Goal: Information Seeking & Learning: Learn about a topic

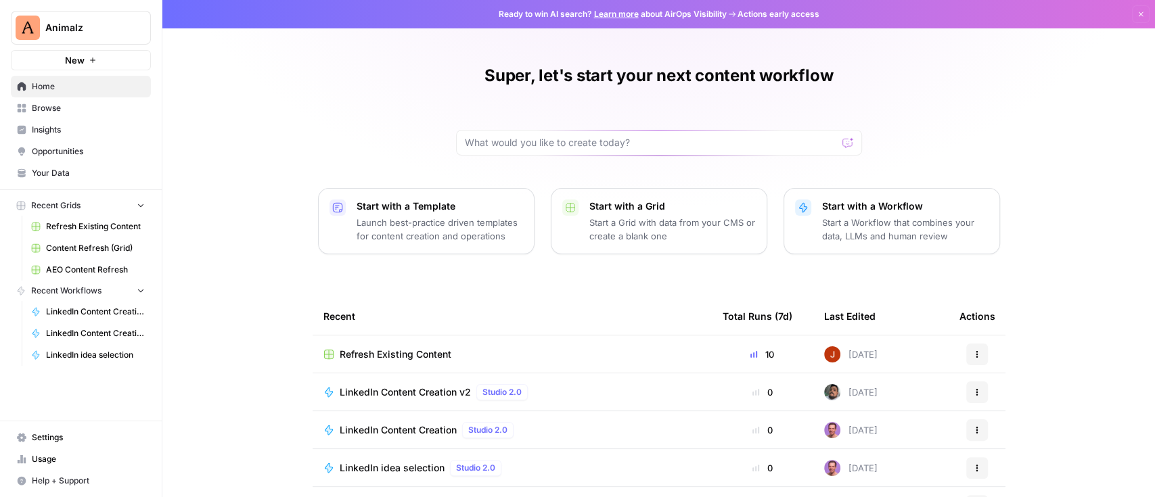
click at [95, 127] on span "Insights" at bounding box center [88, 130] width 113 height 12
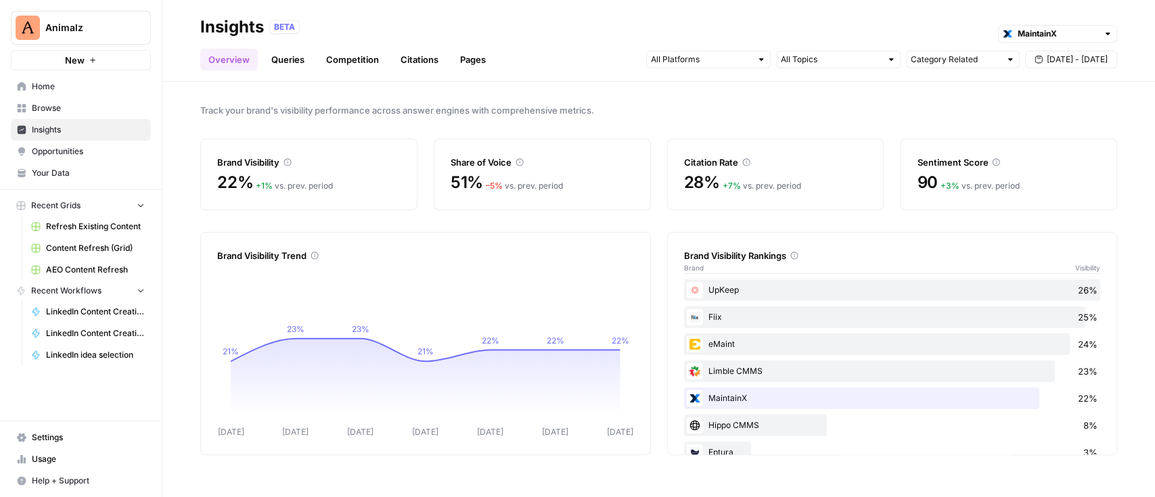
click at [298, 57] on link "Queries" at bounding box center [287, 60] width 49 height 22
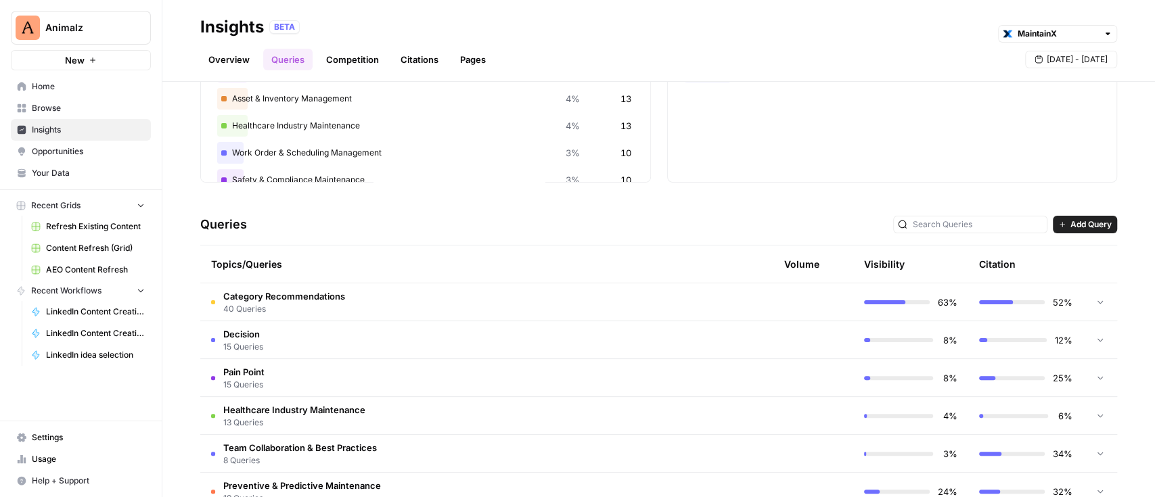
scroll to position [180, 0]
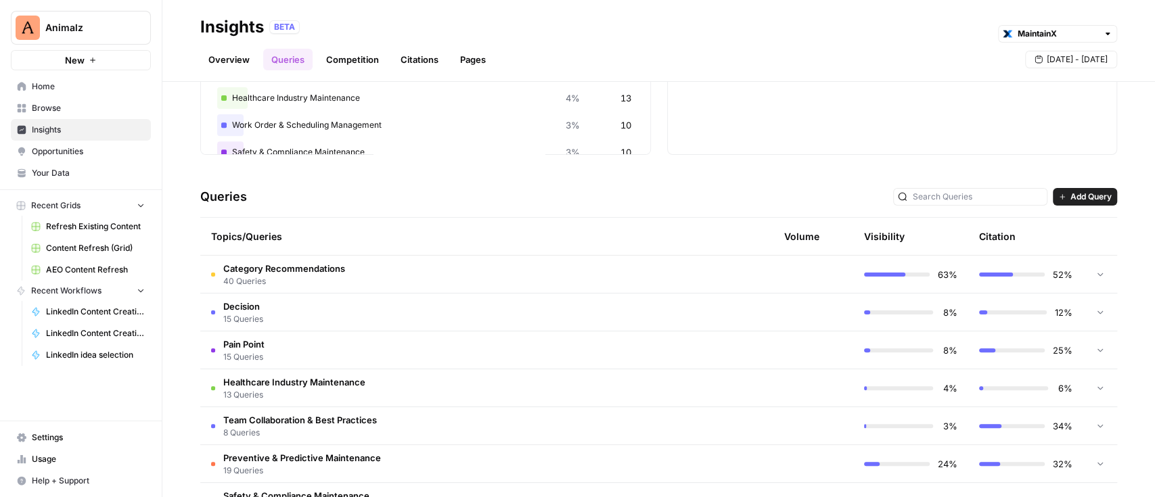
click at [317, 272] on span "Category Recommendations" at bounding box center [284, 269] width 122 height 14
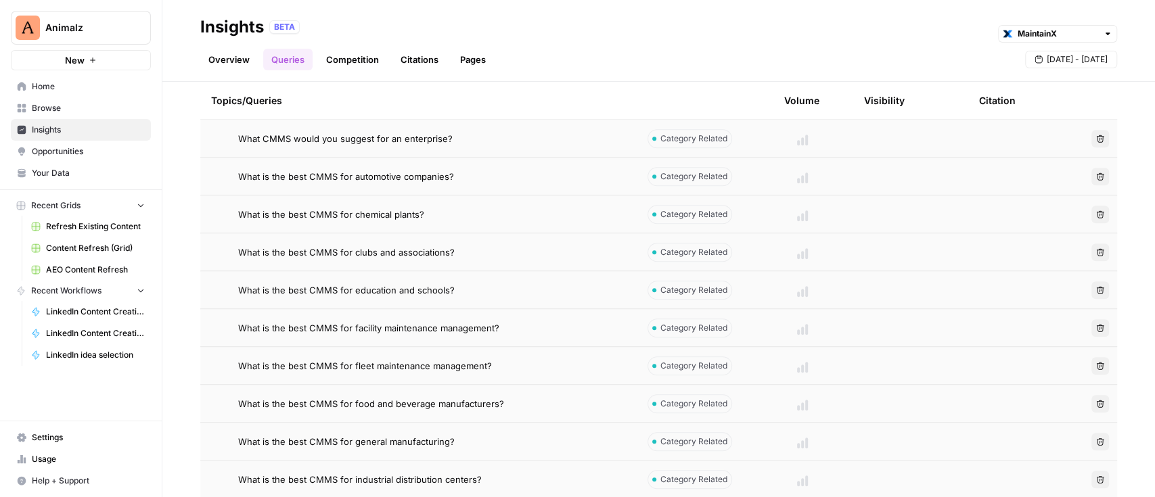
scroll to position [812, 0]
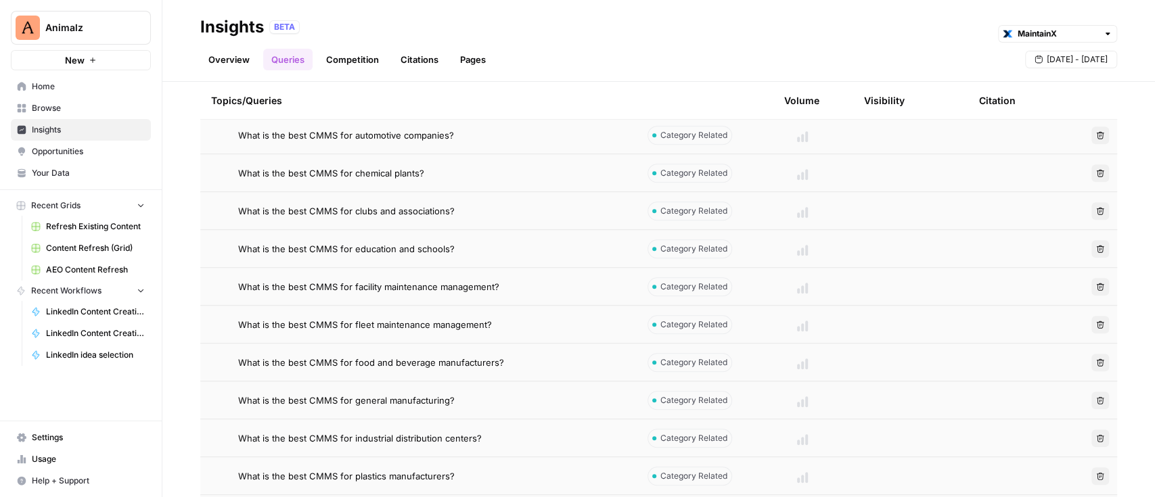
click at [406, 174] on span "What is the best CMMS for chemical plants?" at bounding box center [331, 173] width 186 height 14
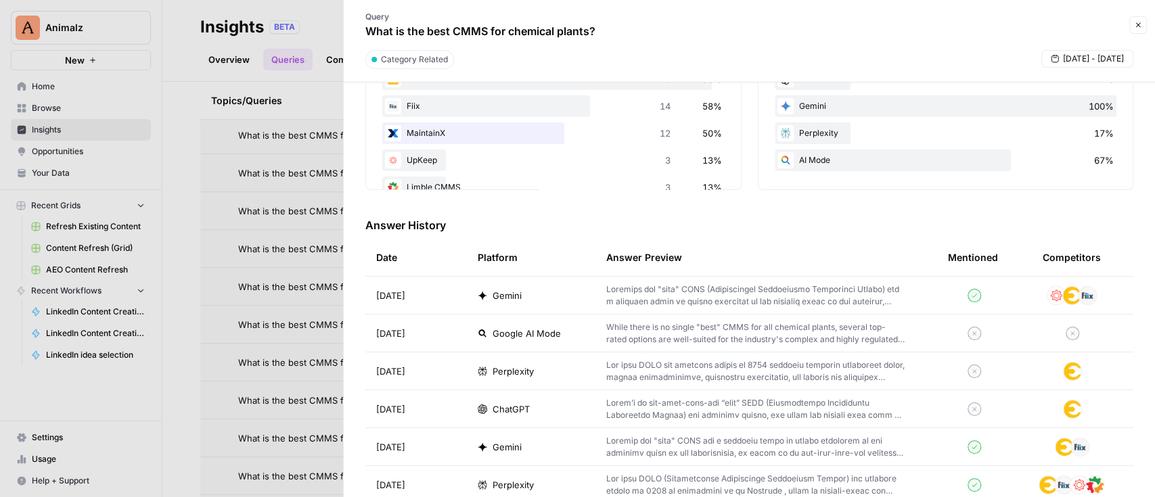
scroll to position [361, 0]
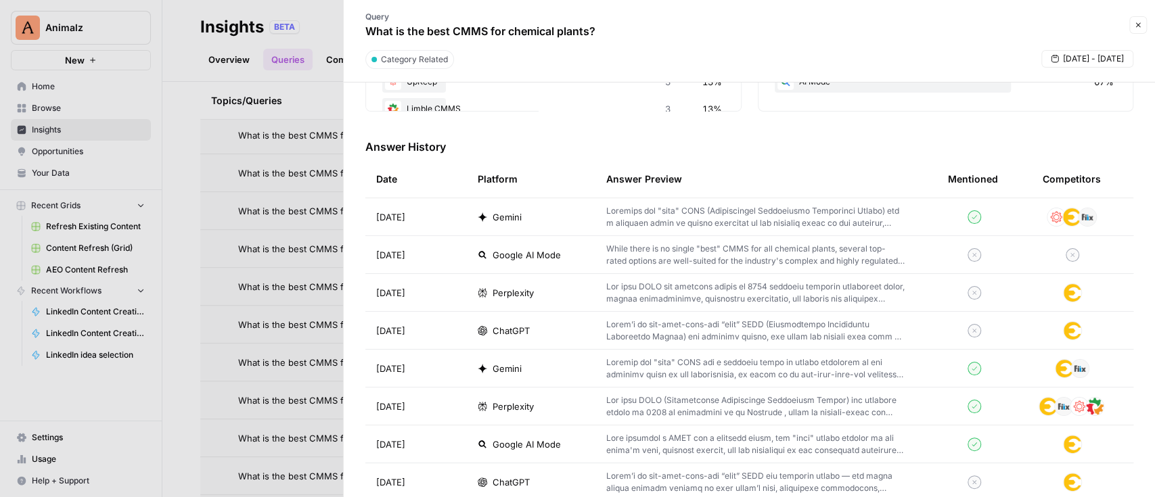
click at [717, 325] on p at bounding box center [755, 331] width 298 height 24
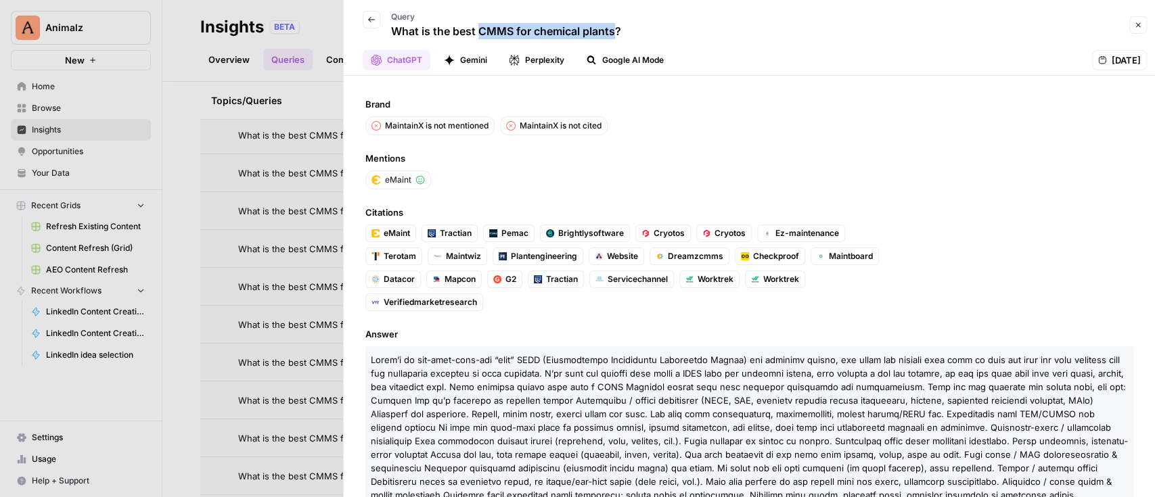
drag, startPoint x: 614, startPoint y: 31, endPoint x: 480, endPoint y: 24, distance: 133.5
click at [480, 24] on p "What is the best CMMS for chemical plants?" at bounding box center [506, 31] width 230 height 16
copy p "CMMS for chemical plants"
click at [373, 21] on icon "button" at bounding box center [371, 20] width 8 height 8
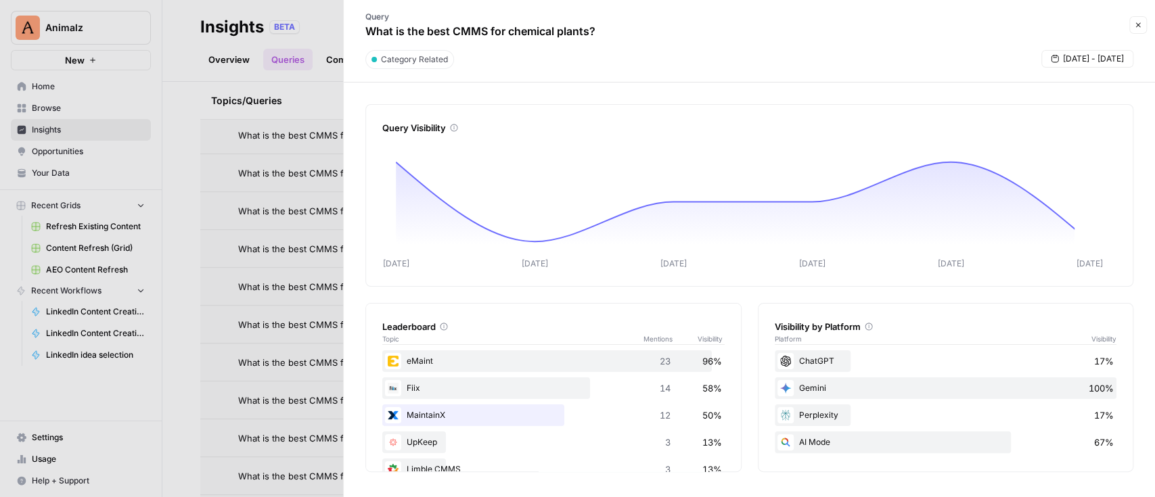
click at [258, 115] on div at bounding box center [577, 248] width 1155 height 497
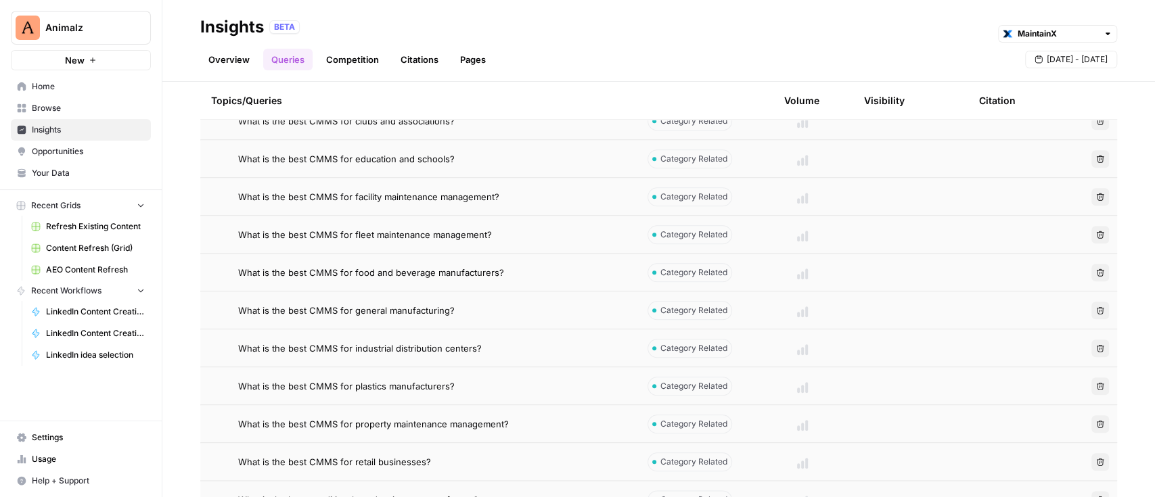
scroll to position [1083, 0]
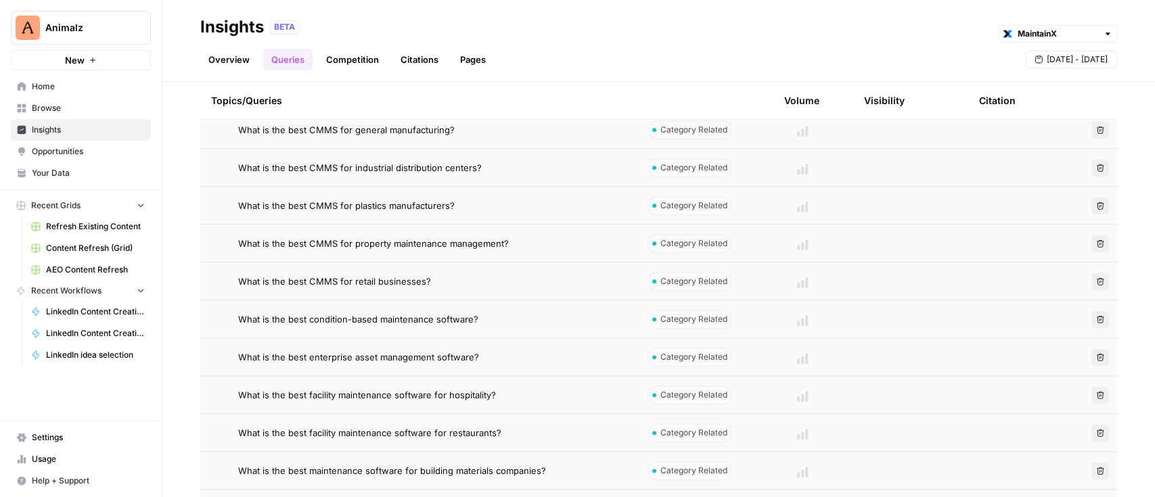
click at [420, 205] on span "What is the best CMMS for plastics manufacturers?" at bounding box center [346, 206] width 217 height 14
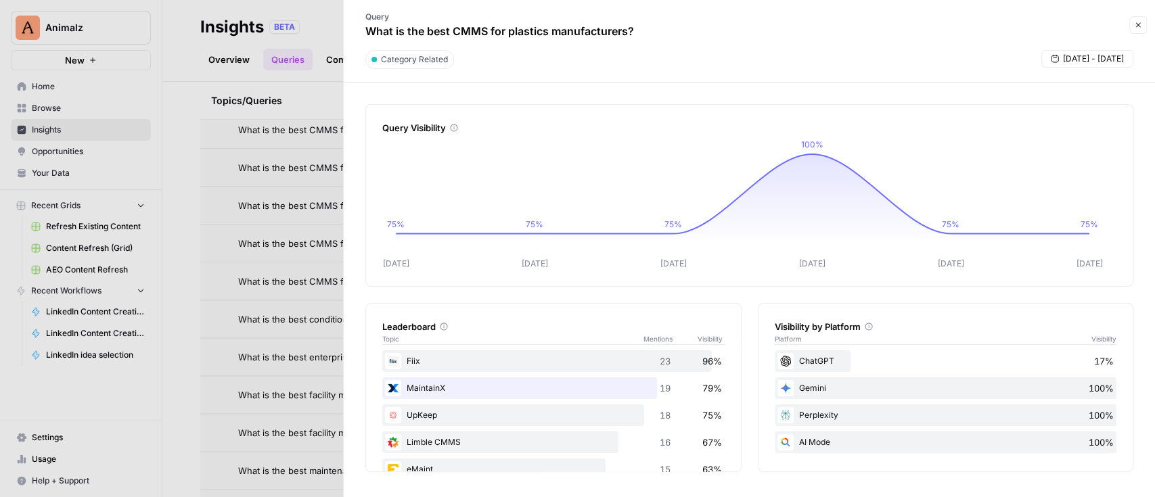
click at [317, 17] on div at bounding box center [577, 248] width 1155 height 497
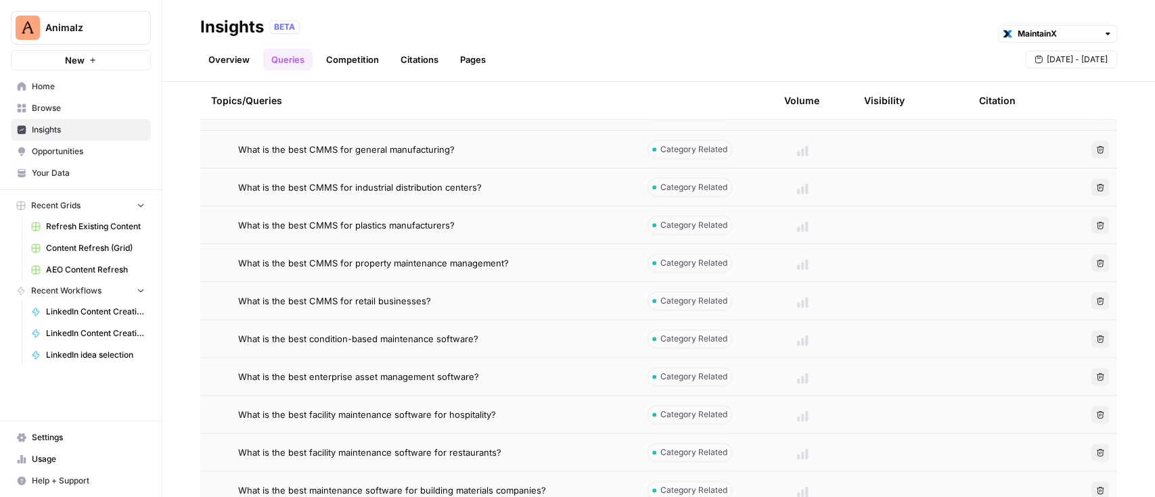
scroll to position [1037, 0]
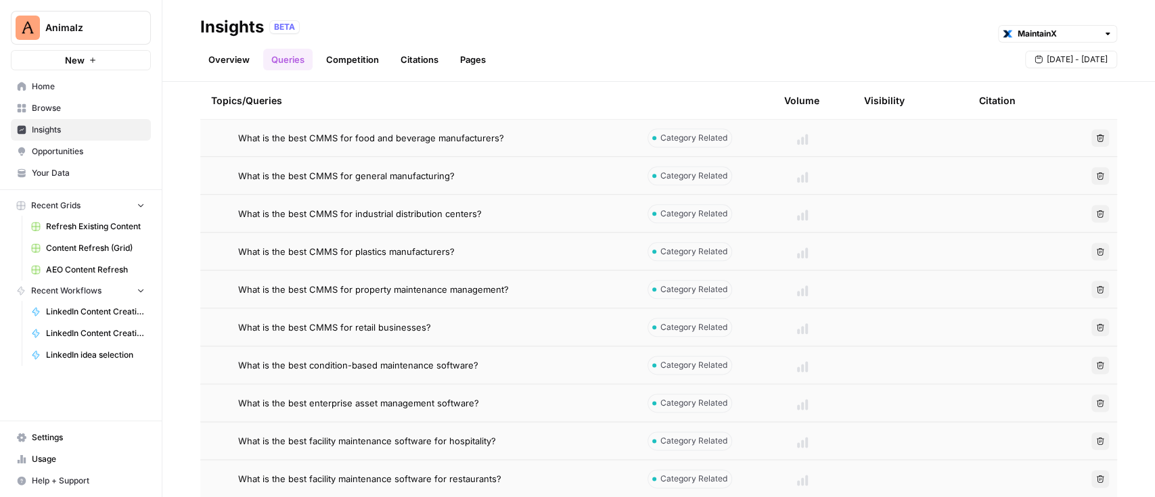
click at [411, 256] on span "What is the best CMMS for plastics manufacturers?" at bounding box center [346, 252] width 217 height 14
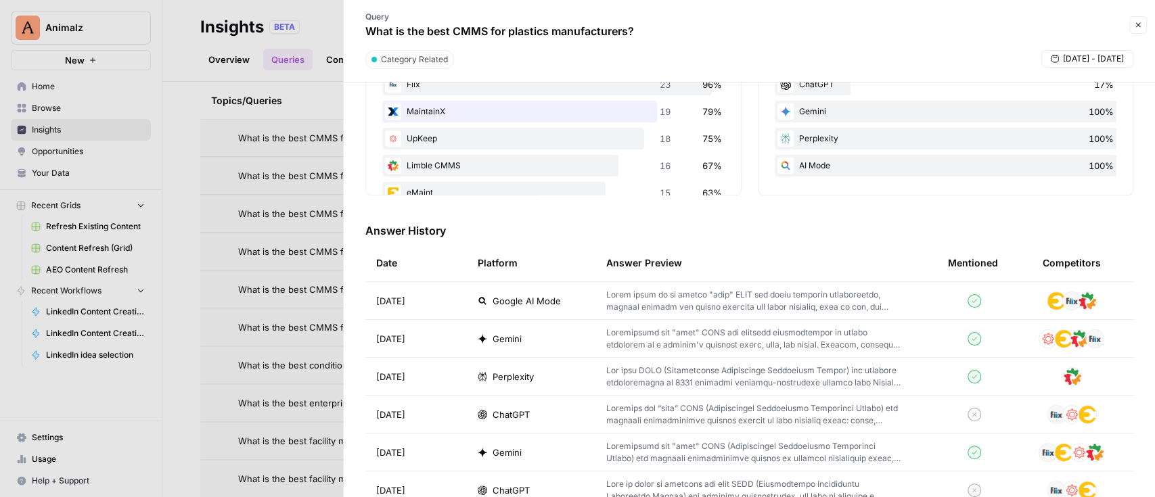
scroll to position [361, 0]
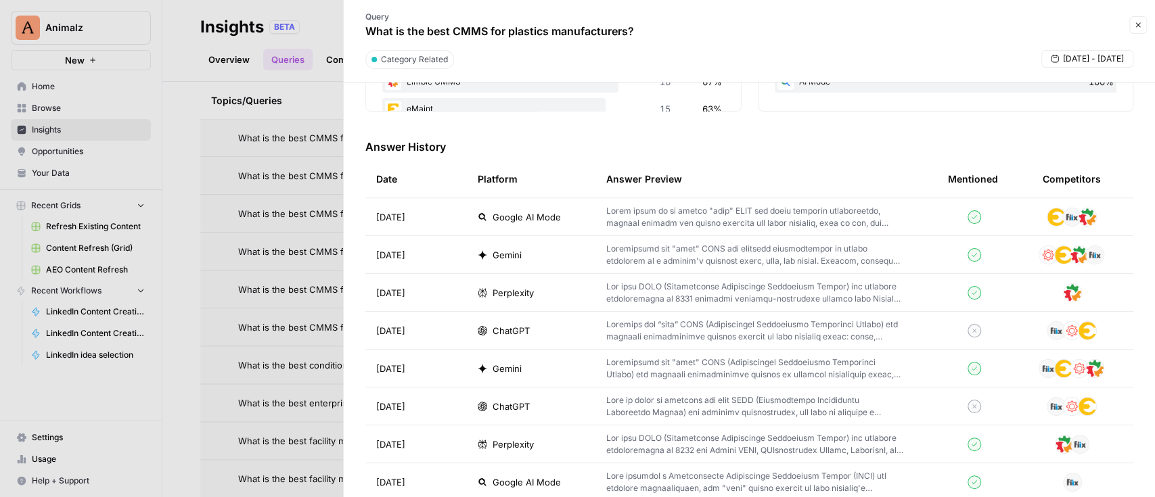
click at [712, 336] on p at bounding box center [755, 331] width 298 height 24
